Goal: Task Accomplishment & Management: Manage account settings

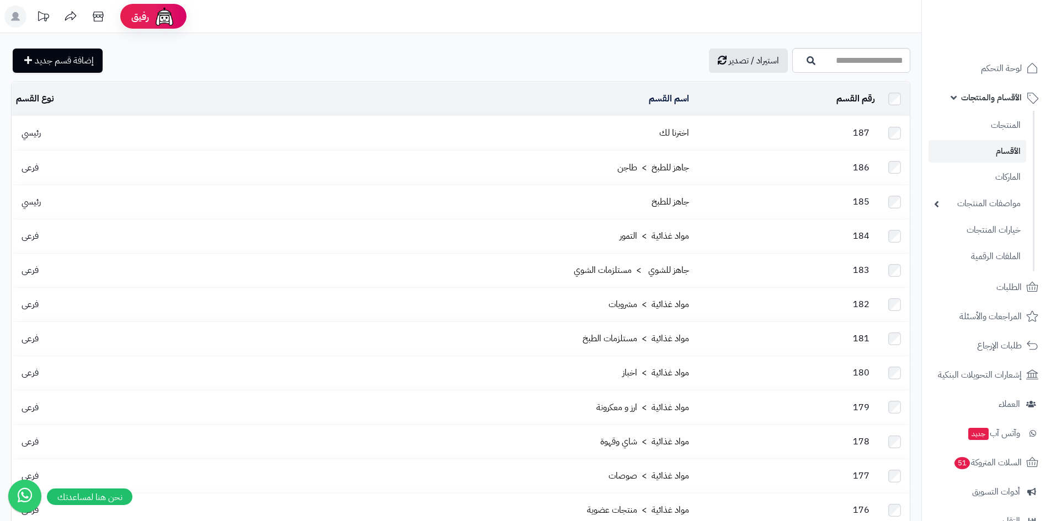
click at [770, 132] on td "187" at bounding box center [787, 133] width 186 height 34
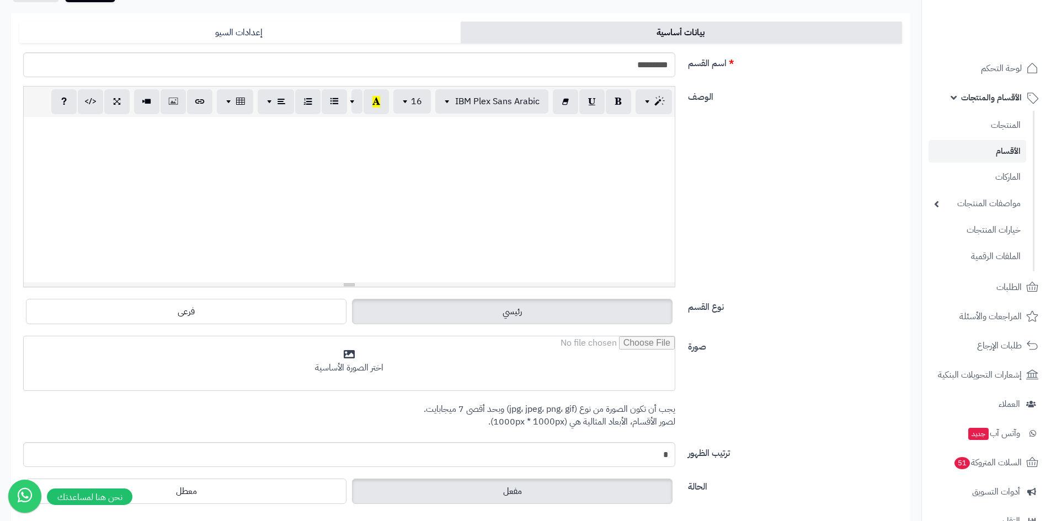
scroll to position [193, 0]
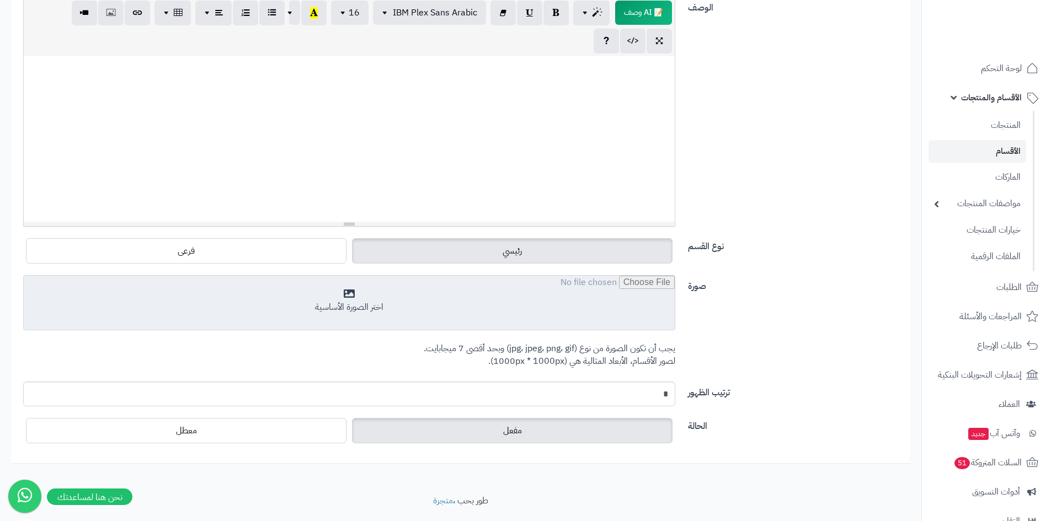
click at [509, 308] on input "file" at bounding box center [349, 303] width 651 height 55
click at [390, 289] on input "file" at bounding box center [349, 303] width 651 height 55
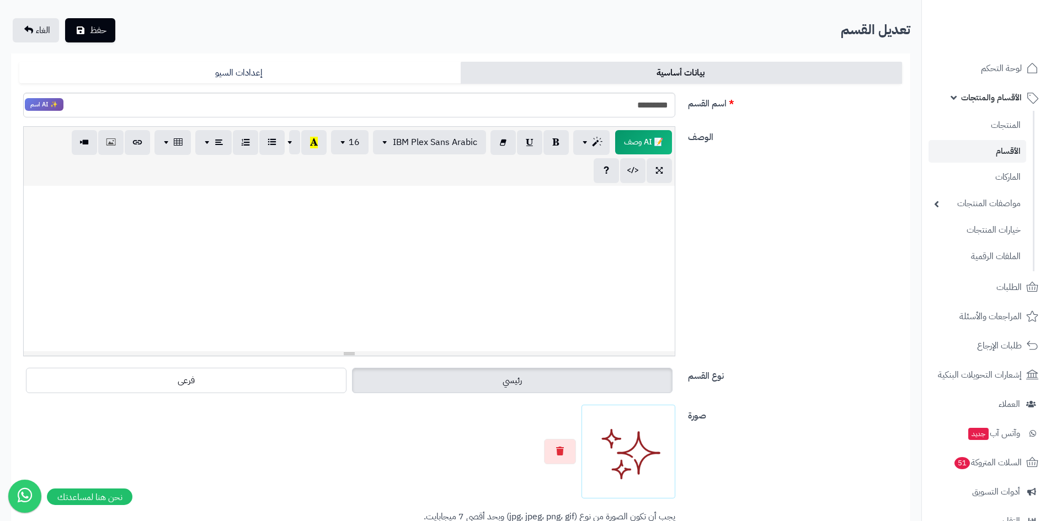
scroll to position [0, 0]
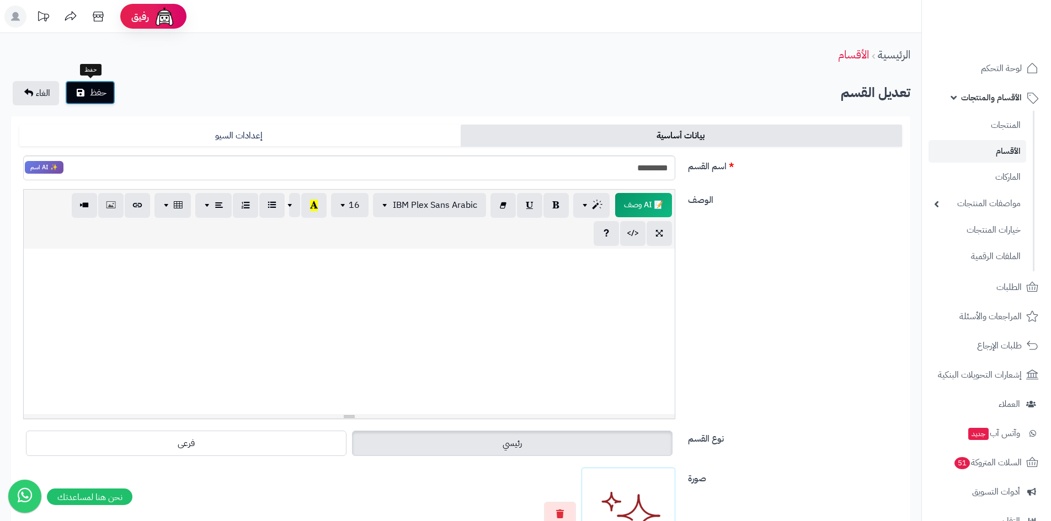
click at [96, 92] on span "حفظ" at bounding box center [98, 92] width 17 height 13
